Goal: Transaction & Acquisition: Purchase product/service

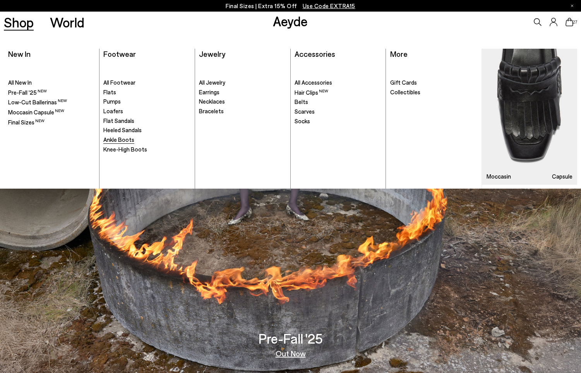
click at [120, 140] on span "Ankle Boots" at bounding box center [118, 139] width 31 height 7
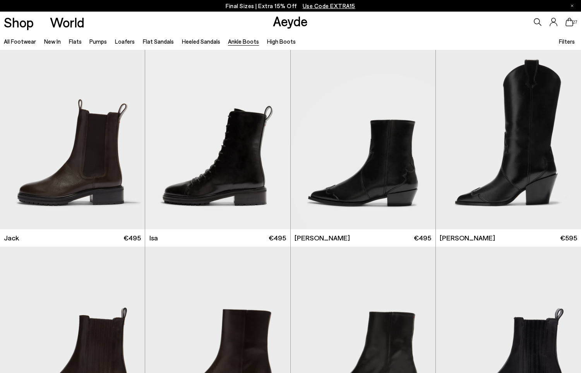
scroll to position [1378, 0]
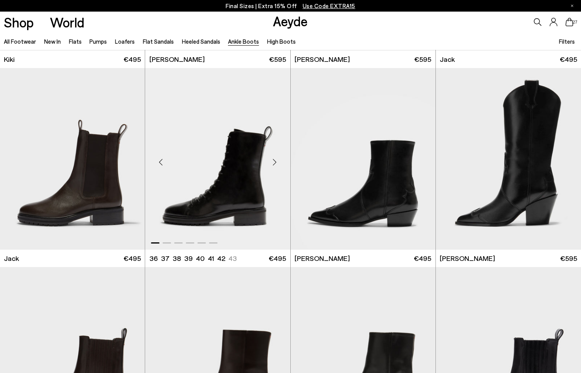
click at [273, 162] on div "Next slide" at bounding box center [274, 161] width 23 height 23
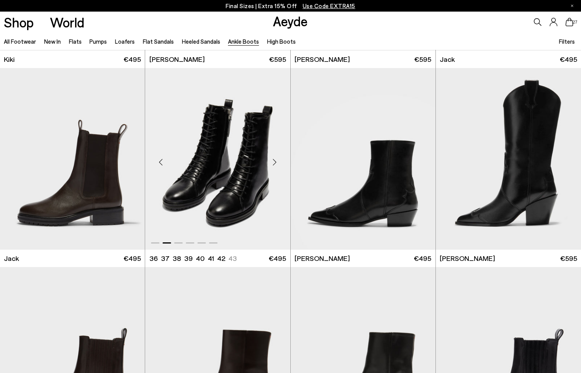
click at [273, 162] on div "Next slide" at bounding box center [274, 161] width 23 height 23
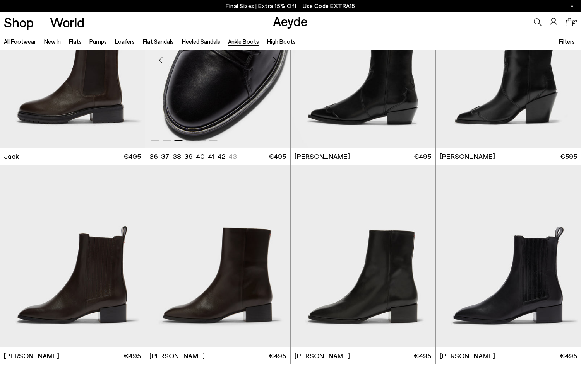
scroll to position [1546, 0]
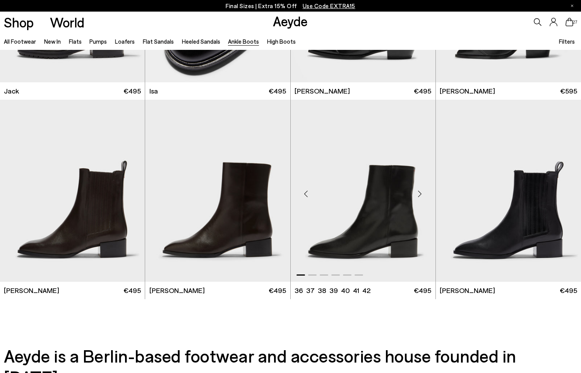
click at [421, 195] on div "Next slide" at bounding box center [419, 194] width 23 height 23
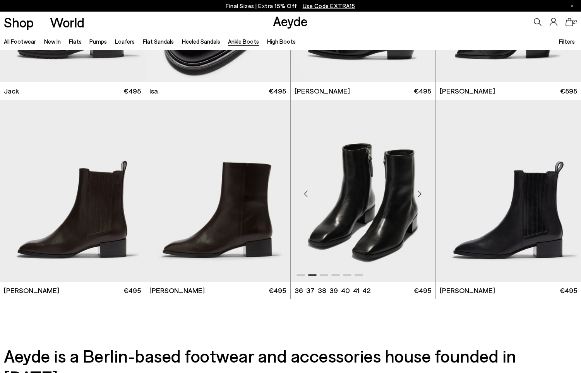
click at [388, 198] on img "2 / 6" at bounding box center [363, 191] width 145 height 182
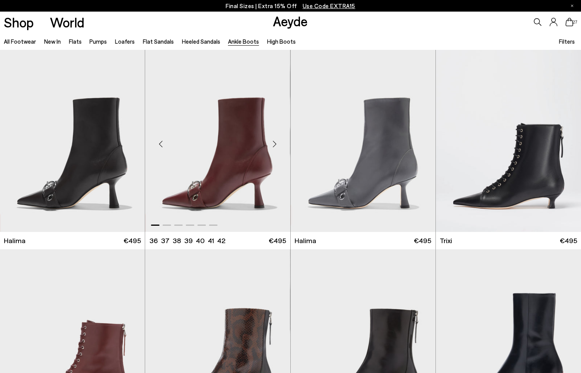
scroll to position [0, 0]
click at [268, 43] on link "High Boots" at bounding box center [281, 41] width 29 height 7
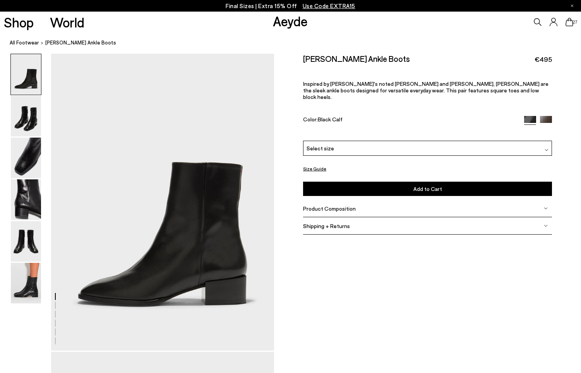
click at [347, 141] on div "Select size" at bounding box center [427, 148] width 249 height 15
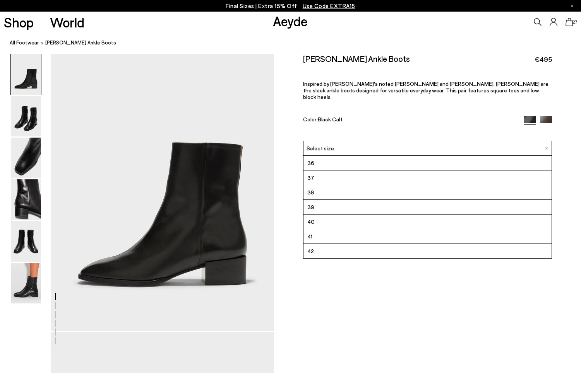
scroll to position [21, 0]
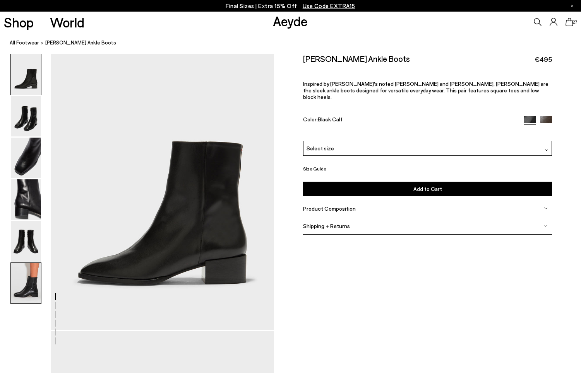
click at [29, 292] on img at bounding box center [26, 283] width 30 height 41
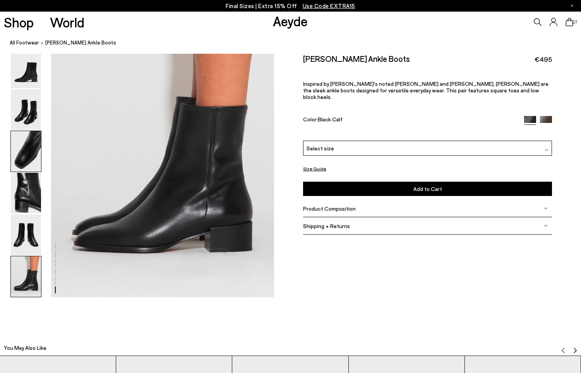
click at [24, 158] on img at bounding box center [26, 151] width 30 height 41
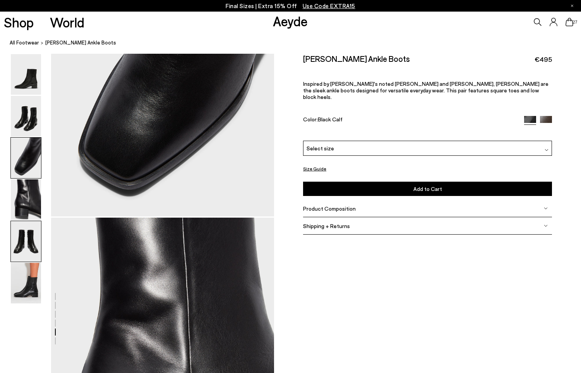
scroll to position [597, 0]
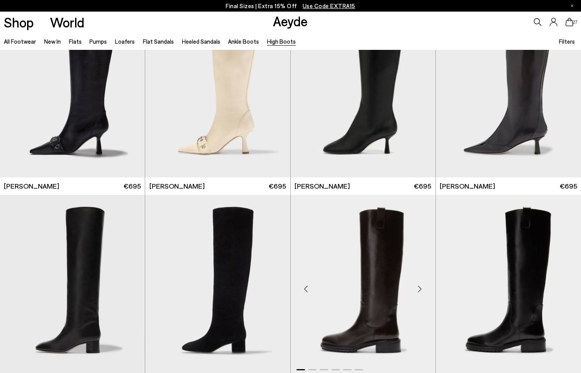
scroll to position [8, 0]
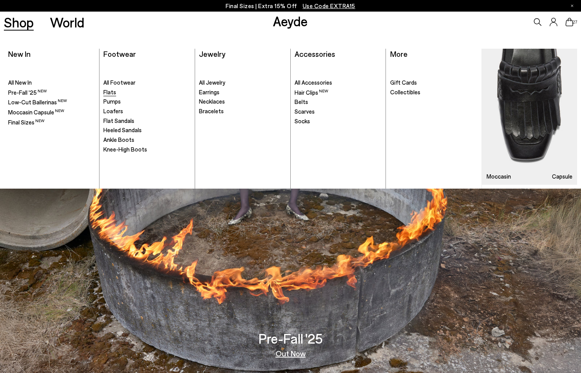
click at [110, 94] on span "Flats" at bounding box center [109, 92] width 13 height 7
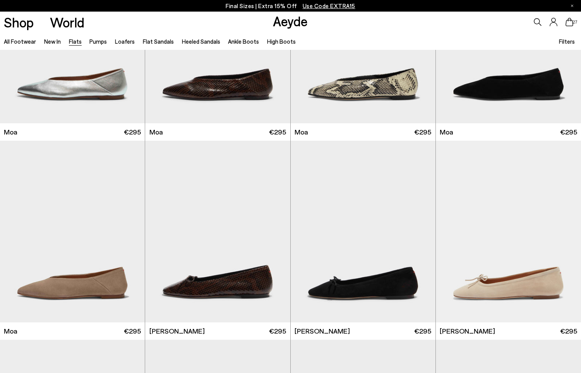
scroll to position [1309, 0]
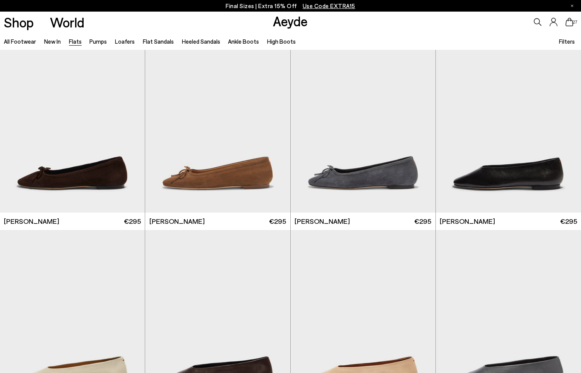
scroll to position [1655, 0]
